Goal: Use online tool/utility: Utilize a website feature to perform a specific function

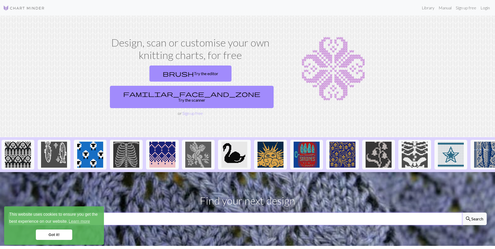
drag, startPoint x: 199, startPoint y: 210, endPoint x: 194, endPoint y: 210, distance: 5.2
click at [199, 213] on input "text" at bounding box center [235, 219] width 454 height 12
type input "goose"
click at [462, 213] on button "search Search" at bounding box center [474, 219] width 25 height 12
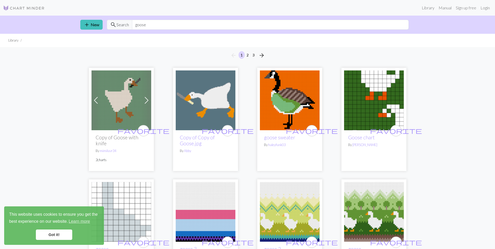
click at [119, 97] on img at bounding box center [122, 100] width 60 height 60
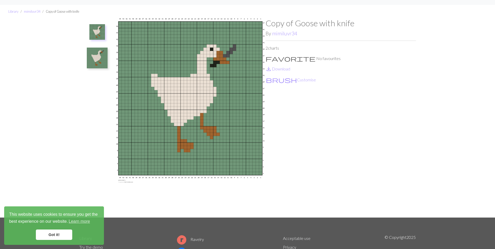
scroll to position [14, 0]
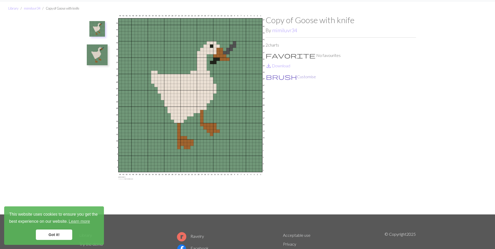
click at [279, 76] on button "brush Customise" at bounding box center [291, 76] width 51 height 7
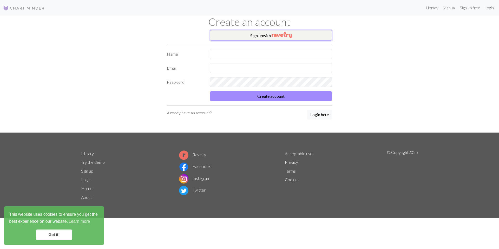
click at [267, 32] on button "Sign up with" at bounding box center [271, 35] width 122 height 10
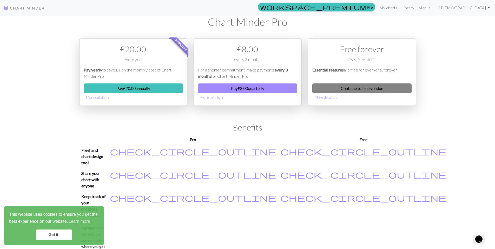
click at [324, 88] on link "Continue to free version" at bounding box center [361, 88] width 99 height 10
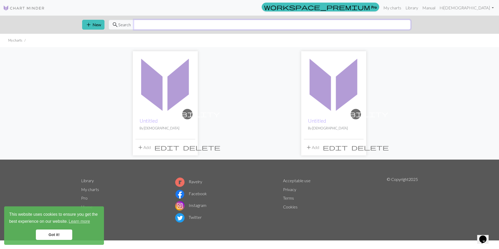
click at [170, 26] on input "text" at bounding box center [272, 25] width 277 height 10
type input "goose"
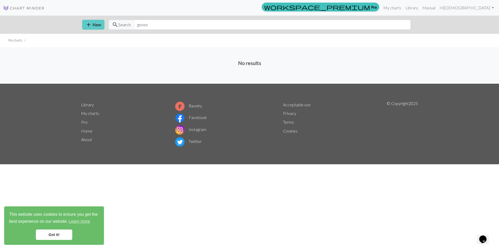
click at [91, 26] on span "add" at bounding box center [89, 24] width 6 height 7
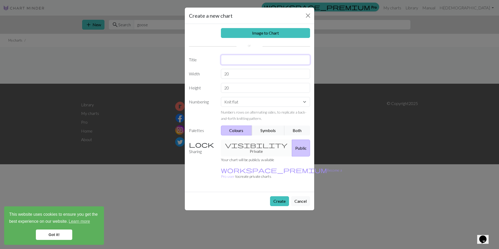
click at [234, 59] on input "text" at bounding box center [265, 60] width 89 height 10
type input "goose"
click at [246, 34] on link "Image to Chart" at bounding box center [265, 33] width 89 height 10
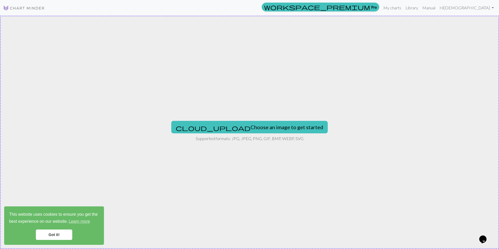
click at [11, 7] on img at bounding box center [24, 8] width 42 height 6
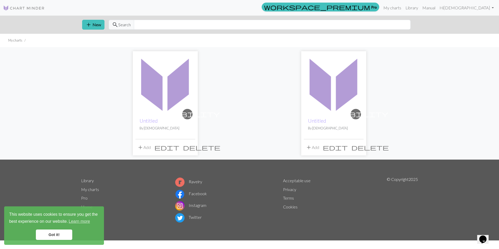
click at [16, 6] on img at bounding box center [24, 8] width 42 height 6
click at [99, 26] on button "add New" at bounding box center [93, 25] width 22 height 10
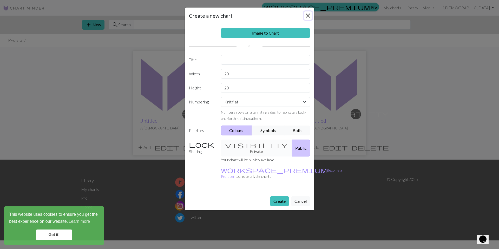
click at [308, 15] on button "Close" at bounding box center [308, 15] width 8 height 8
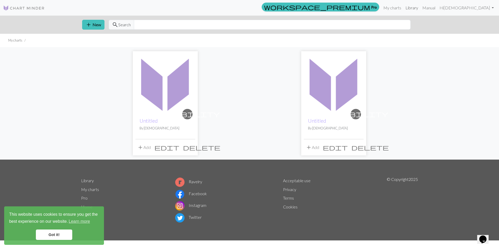
click at [420, 6] on link "Library" at bounding box center [411, 8] width 17 height 10
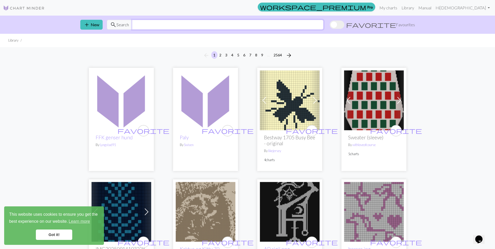
click at [149, 23] on input "text" at bounding box center [228, 25] width 192 height 10
type input "goose"
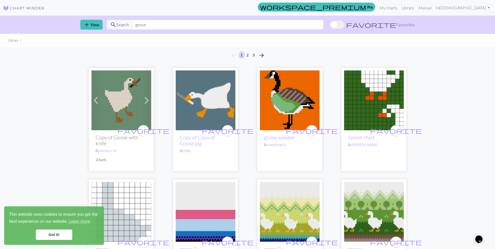
click at [365, 104] on img at bounding box center [374, 100] width 60 height 60
click at [109, 117] on img at bounding box center [122, 100] width 60 height 60
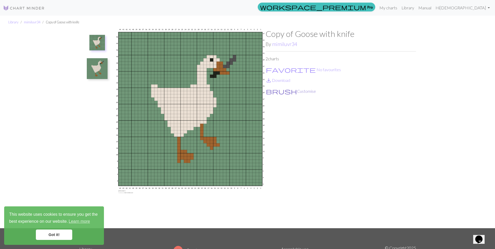
click at [283, 90] on button "brush Customise" at bounding box center [291, 91] width 51 height 7
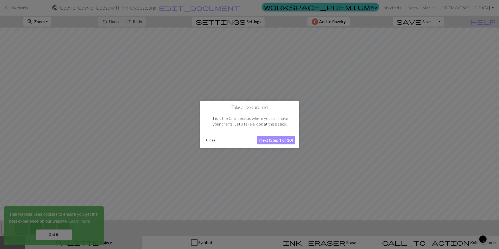
click at [275, 141] on button "Next (Step 1 of 10)" at bounding box center [276, 140] width 38 height 8
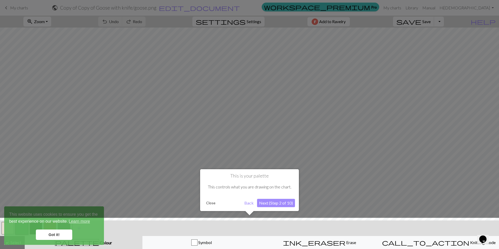
click at [427, 148] on div at bounding box center [249, 124] width 499 height 249
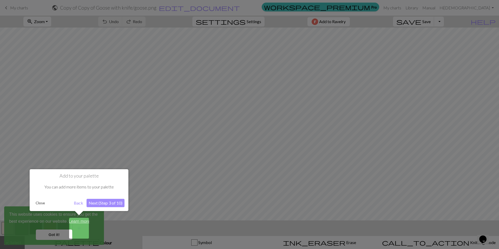
click at [41, 237] on div at bounding box center [249, 124] width 499 height 249
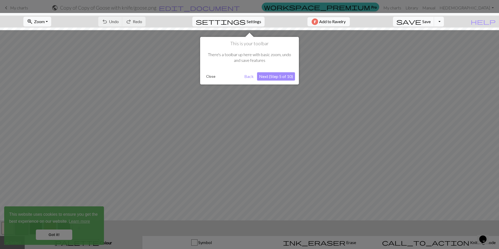
click at [44, 235] on div at bounding box center [249, 124] width 499 height 249
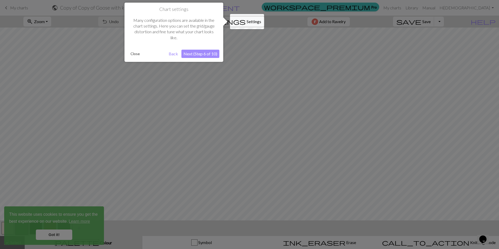
click at [80, 174] on div at bounding box center [249, 124] width 499 height 249
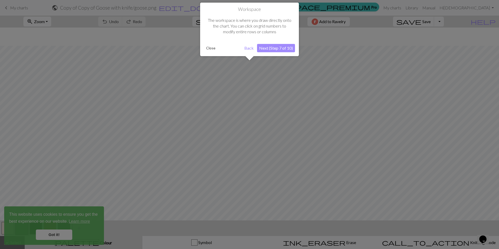
scroll to position [20, 0]
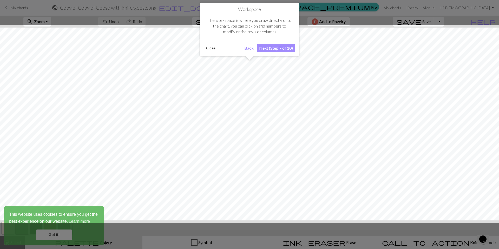
click at [80, 173] on div at bounding box center [249, 124] width 504 height 198
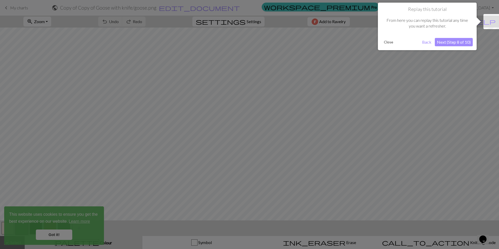
click at [80, 173] on div at bounding box center [249, 124] width 499 height 249
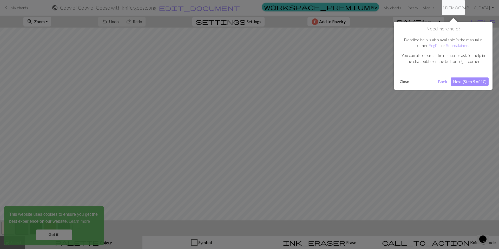
click at [80, 173] on div at bounding box center [249, 124] width 499 height 249
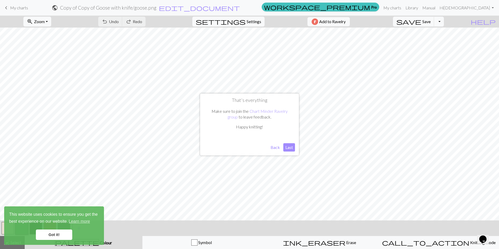
click at [286, 147] on button "Last" at bounding box center [289, 147] width 12 height 8
click at [62, 234] on link "Got it!" at bounding box center [54, 235] width 36 height 10
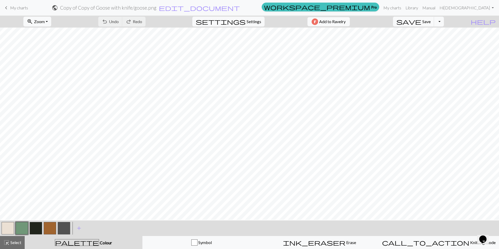
scroll to position [36, 0]
click at [247, 21] on span "Settings" at bounding box center [254, 21] width 15 height 6
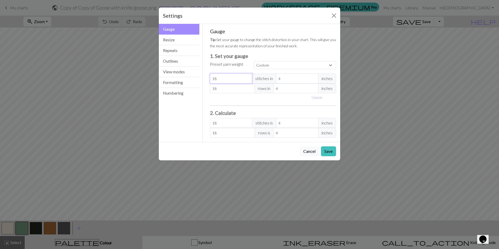
click at [229, 80] on input "18" at bounding box center [231, 79] width 42 height 10
type input "1"
type input "19"
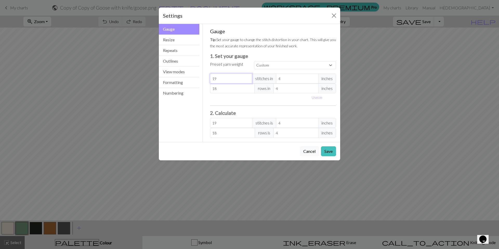
type input "19"
drag, startPoint x: 216, startPoint y: 90, endPoint x: 208, endPoint y: 90, distance: 7.8
click at [209, 90] on div "Gauge Tip: Set your gauge to change the stitch distortion in your chart. This w…" at bounding box center [273, 83] width 135 height 118
type input "2"
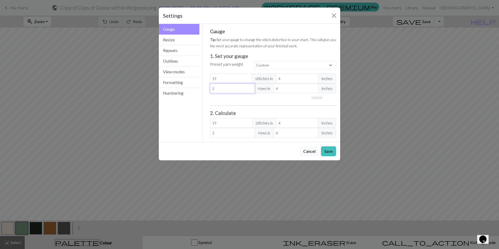
type input "23"
click at [333, 154] on button "Save" at bounding box center [328, 151] width 15 height 10
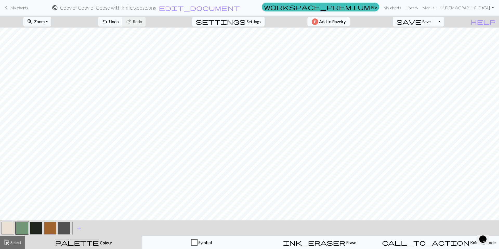
click at [247, 20] on span "Settings" at bounding box center [254, 21] width 15 height 6
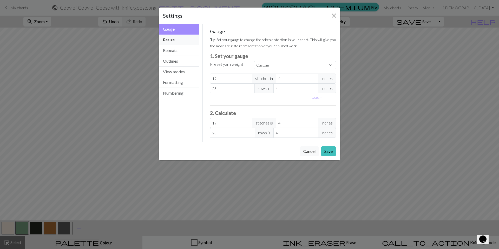
click at [169, 40] on button "Resize" at bounding box center [179, 40] width 41 height 11
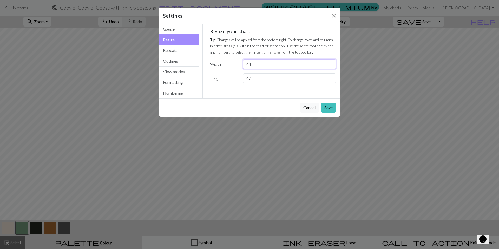
click at [259, 63] on input "44" at bounding box center [289, 64] width 93 height 10
drag, startPoint x: 259, startPoint y: 63, endPoint x: 242, endPoint y: 62, distance: 16.9
click at [242, 62] on div "44" at bounding box center [289, 64] width 99 height 10
type input "12"
drag, startPoint x: 253, startPoint y: 80, endPoint x: 242, endPoint y: 79, distance: 11.5
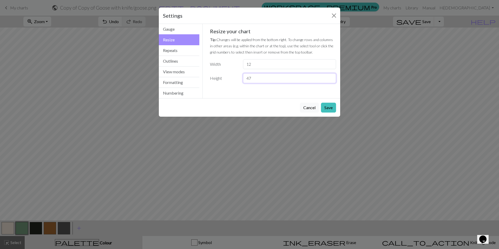
click at [242, 79] on div "47" at bounding box center [289, 78] width 99 height 10
type input "13"
click at [329, 109] on button "Save" at bounding box center [328, 108] width 15 height 10
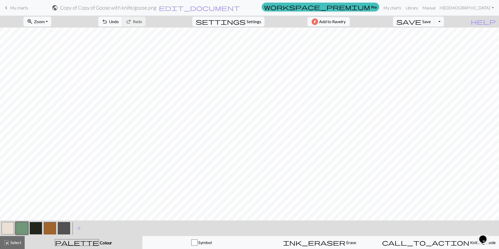
scroll to position [0, 0]
click at [250, 22] on span "Settings" at bounding box center [254, 21] width 15 height 6
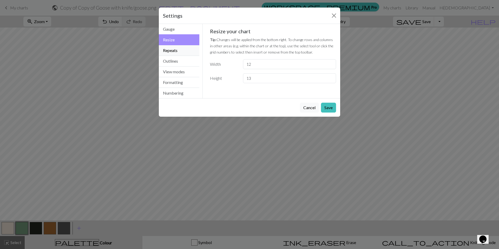
click at [177, 50] on button "Repeats" at bounding box center [179, 50] width 41 height 11
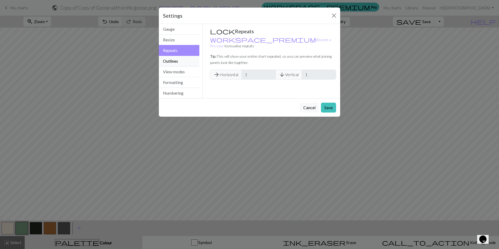
click at [176, 60] on button "Outlines" at bounding box center [179, 61] width 41 height 11
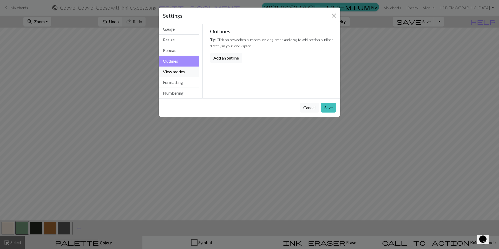
click at [178, 71] on button "View modes" at bounding box center [179, 72] width 41 height 11
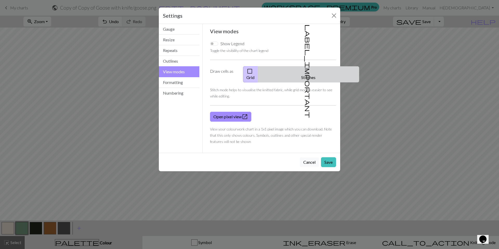
click at [314, 72] on button "label_important Stitches" at bounding box center [308, 74] width 101 height 16
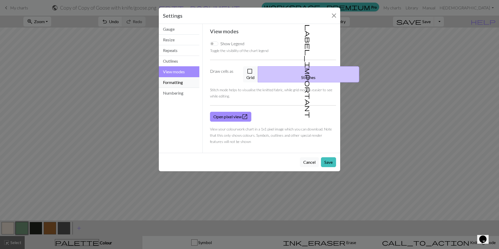
click at [175, 86] on button "Formatting" at bounding box center [179, 82] width 41 height 11
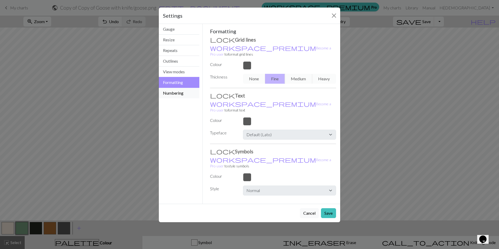
click at [174, 94] on button "Numbering" at bounding box center [179, 93] width 41 height 10
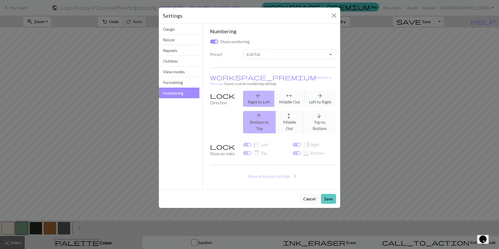
click at [331, 194] on button "Save" at bounding box center [328, 199] width 15 height 10
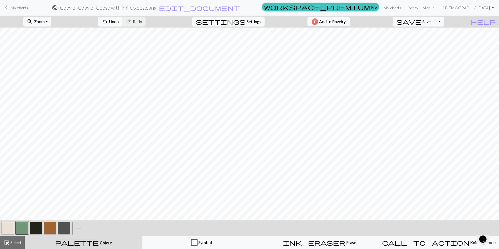
click at [119, 21] on span "Undo" at bounding box center [114, 21] width 10 height 5
click at [119, 20] on span "Undo" at bounding box center [114, 21] width 10 height 5
click at [119, 22] on span "Undo" at bounding box center [114, 21] width 10 height 5
click at [7, 232] on button "button" at bounding box center [8, 228] width 12 height 12
